Goal: Information Seeking & Learning: Understand process/instructions

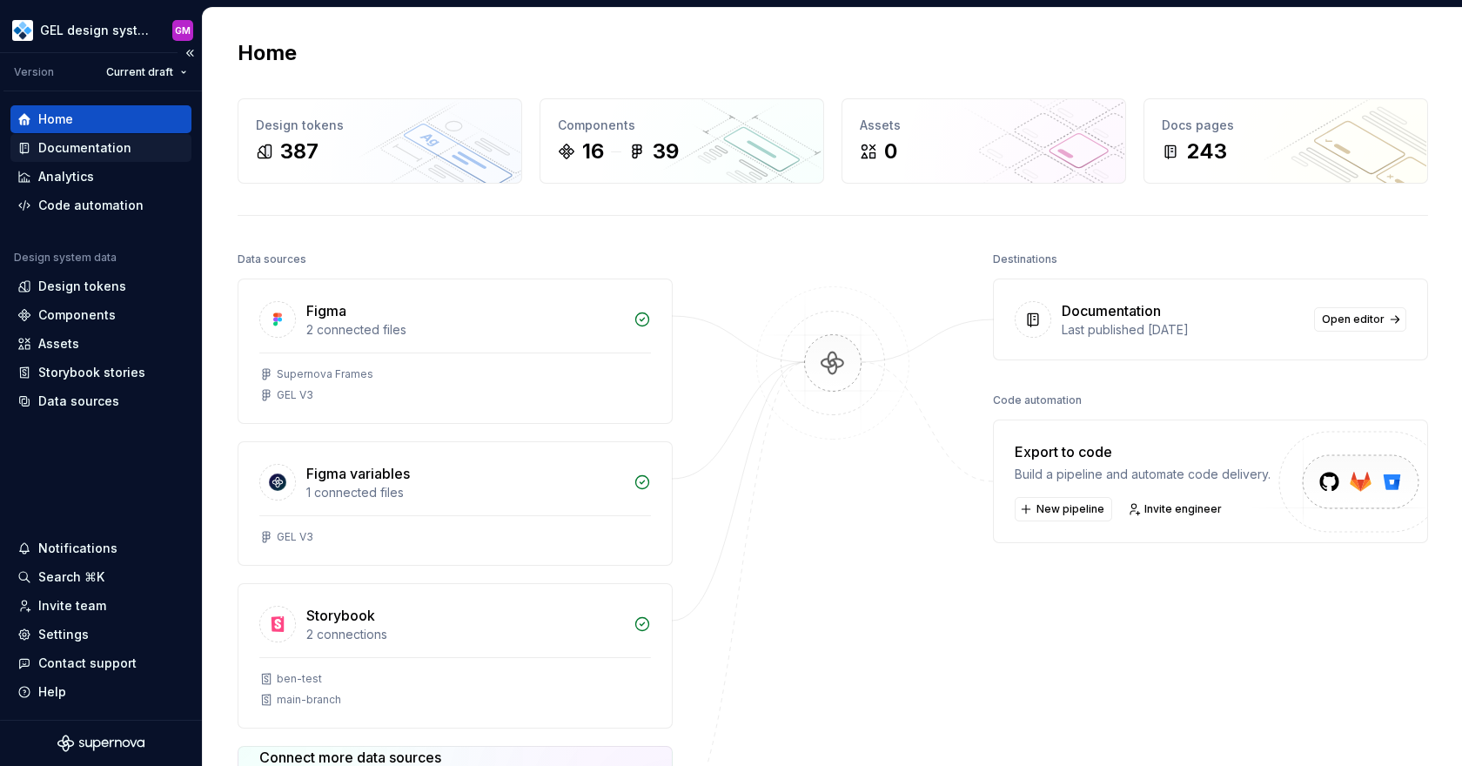
click at [101, 158] on div "Documentation" at bounding box center [100, 148] width 181 height 28
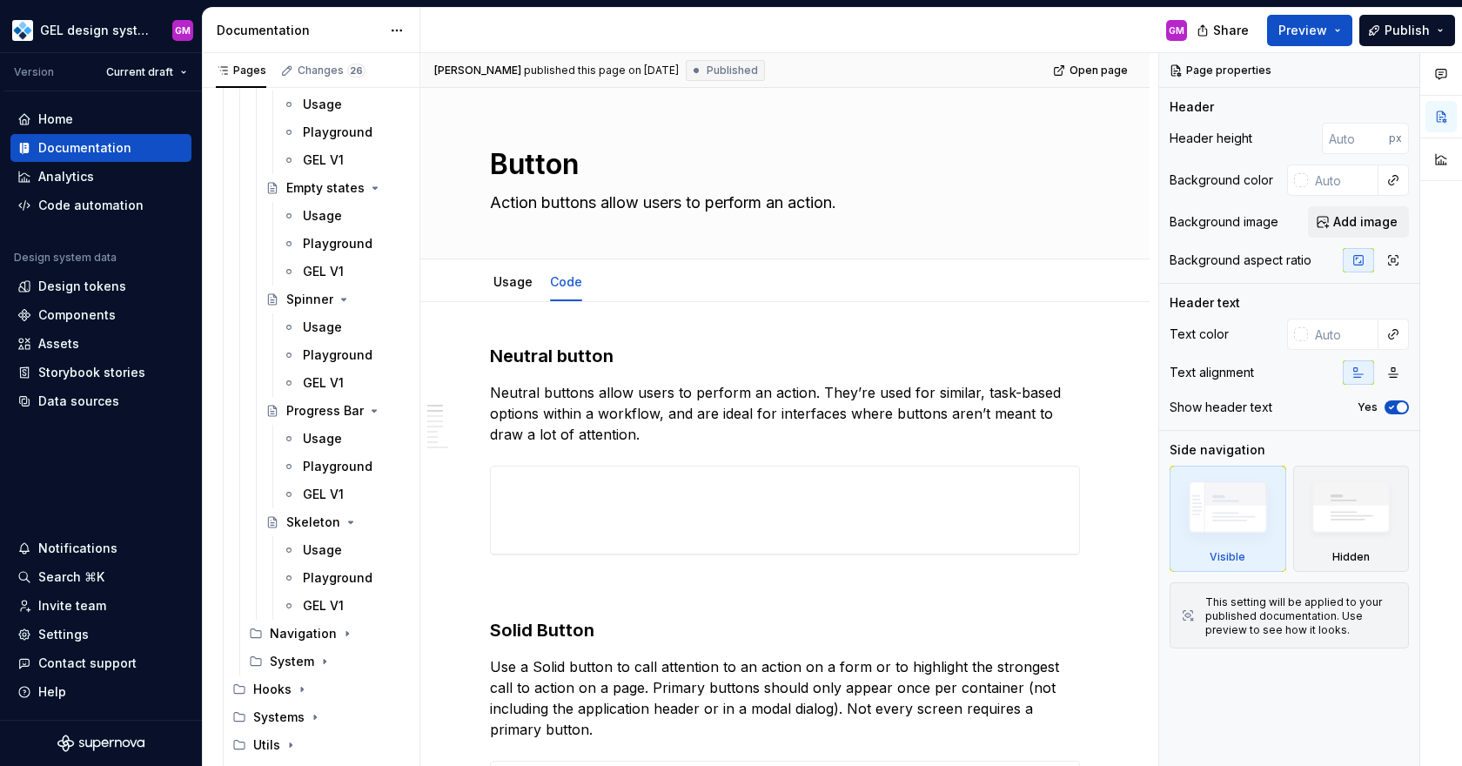
scroll to position [2893, 0]
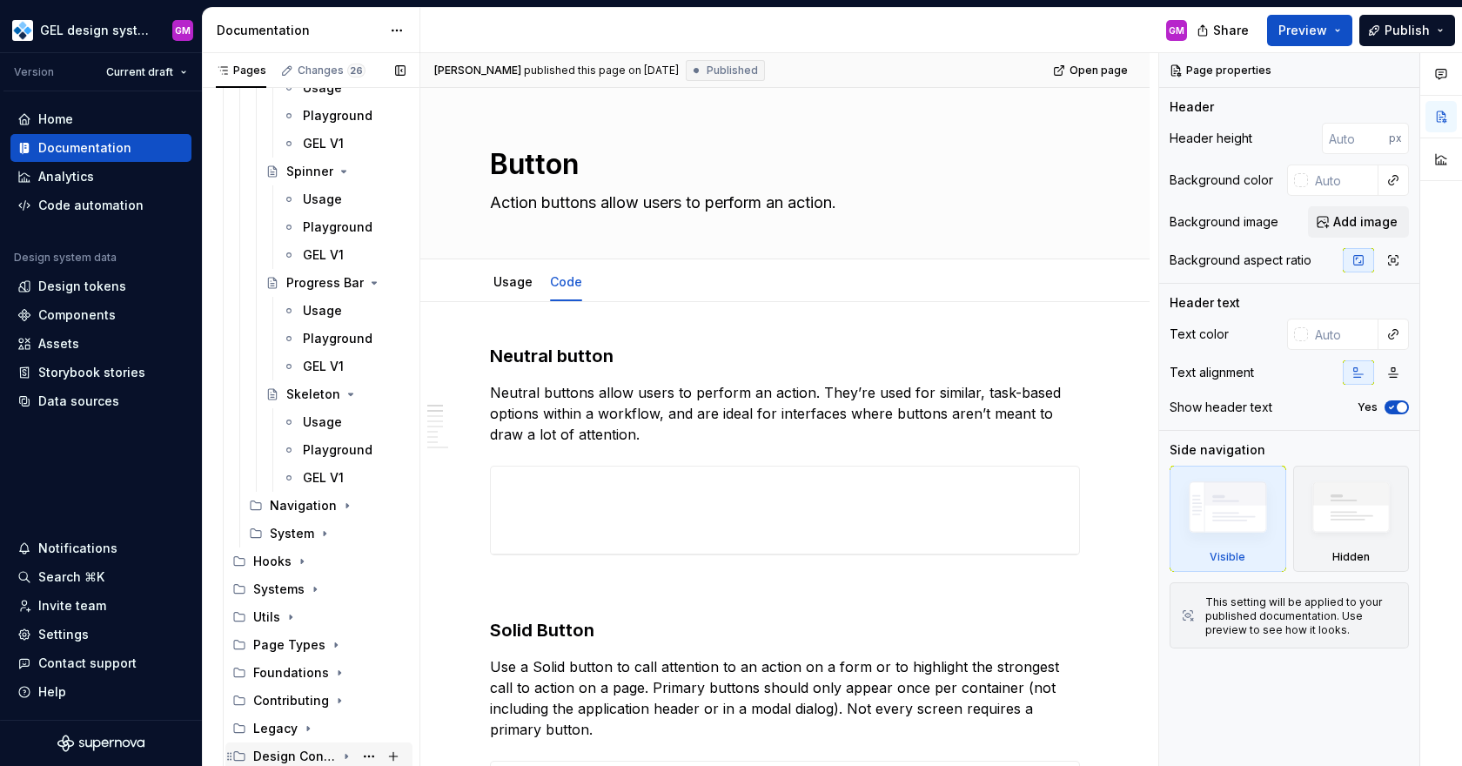
click at [272, 744] on div "Design Conventions" at bounding box center [329, 756] width 152 height 24
click at [296, 753] on div "Design Conventions" at bounding box center [294, 756] width 83 height 17
click at [348, 755] on icon "Page tree" at bounding box center [346, 756] width 14 height 14
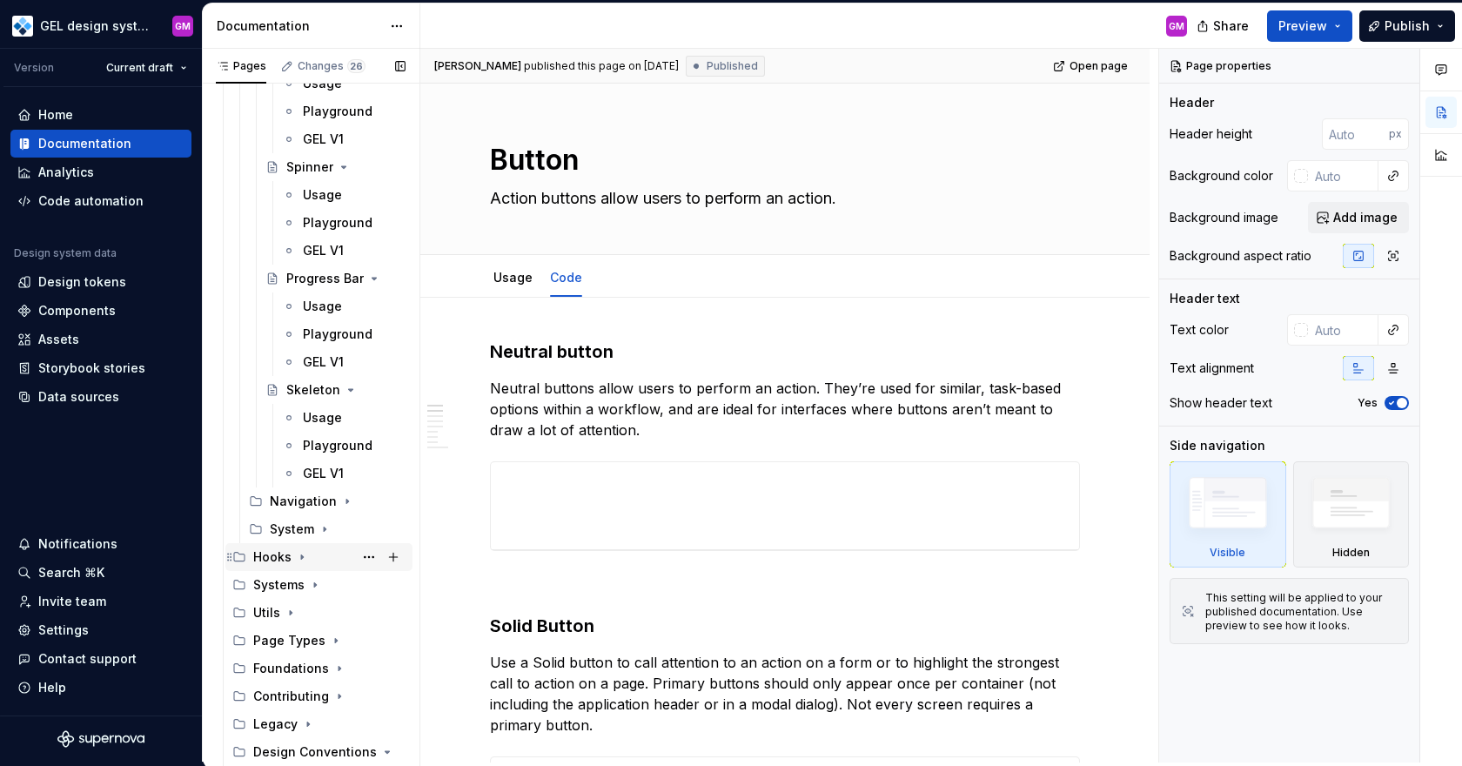
scroll to position [2921, 0]
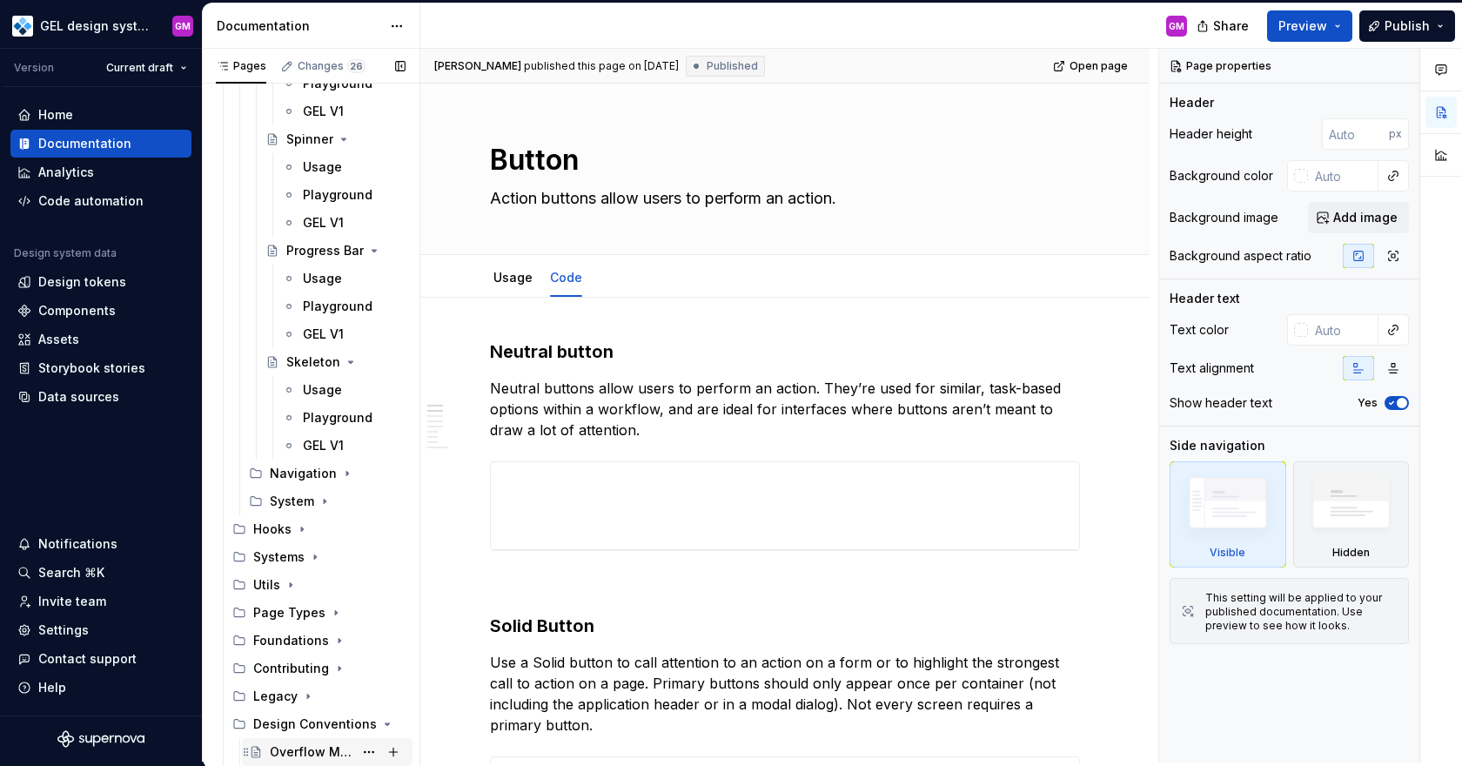
click at [311, 755] on div "Overflow Menu Icon Standard" at bounding box center [312, 751] width 84 height 17
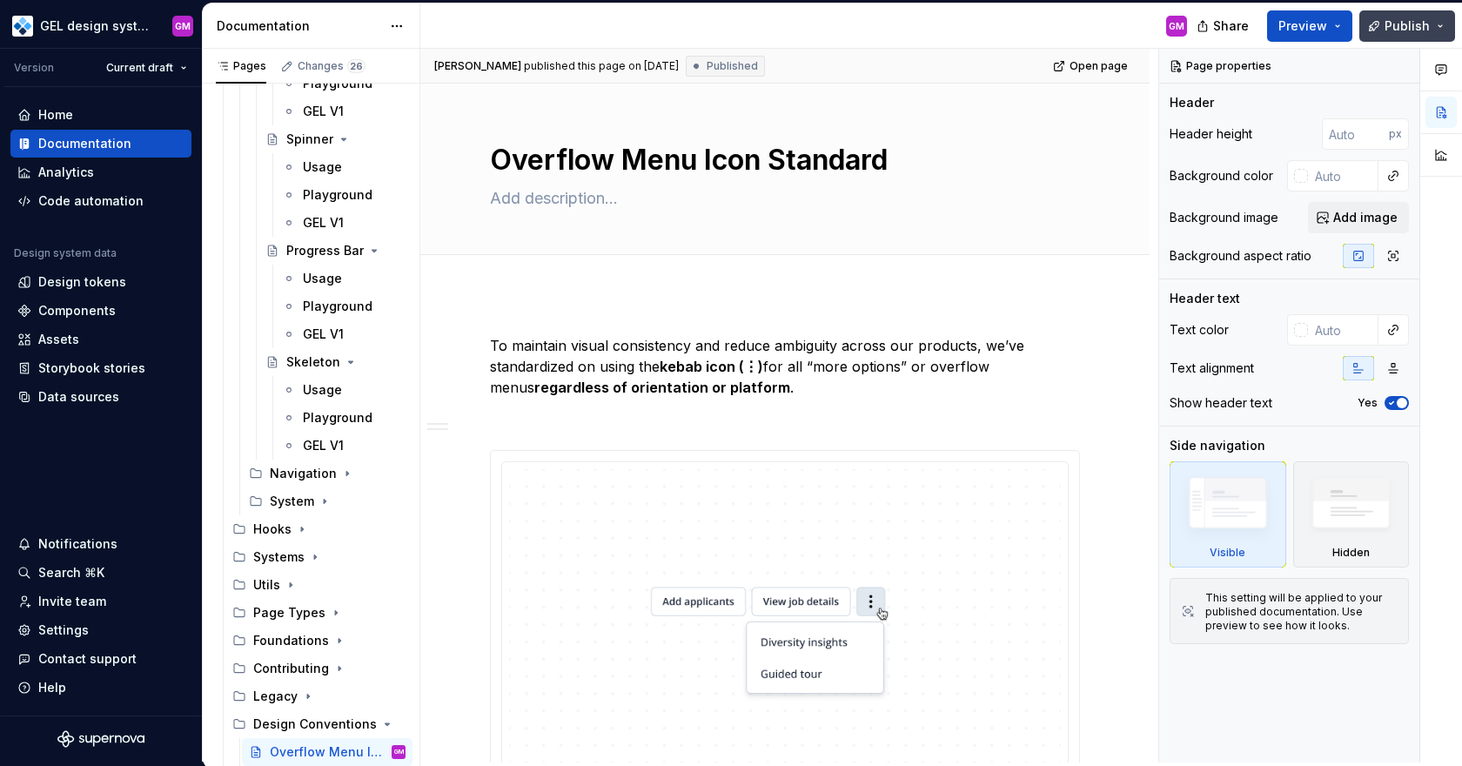
click at [1398, 23] on span "Publish" at bounding box center [1407, 25] width 45 height 17
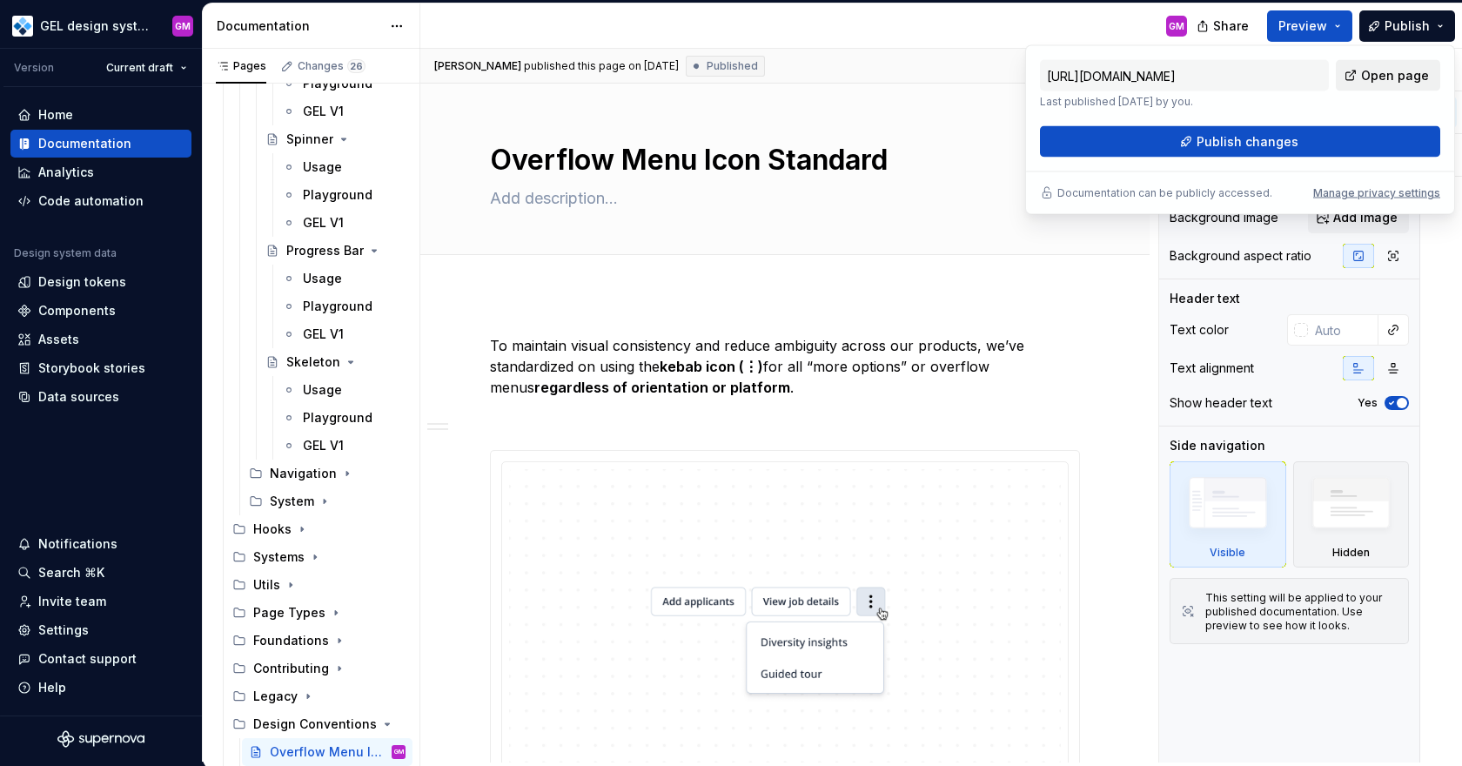
click at [1405, 76] on span "Open page" at bounding box center [1395, 75] width 68 height 17
type textarea "*"
